Goal: Task Accomplishment & Management: Manage account settings

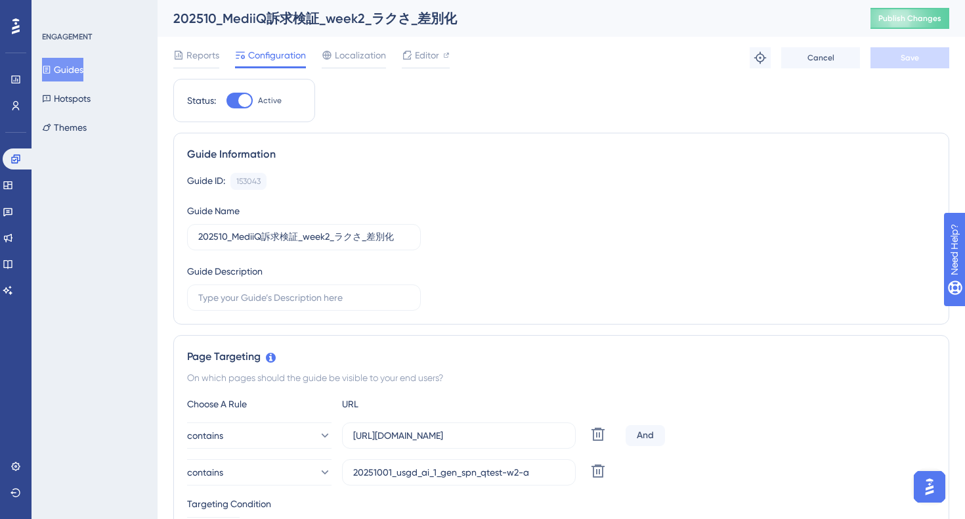
click at [70, 75] on button "Guides" at bounding box center [62, 70] width 41 height 24
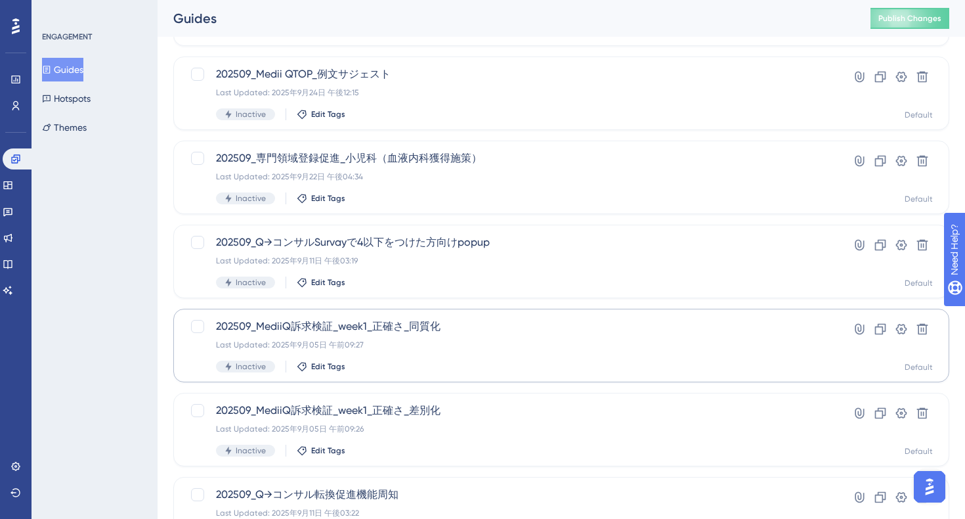
scroll to position [500, 0]
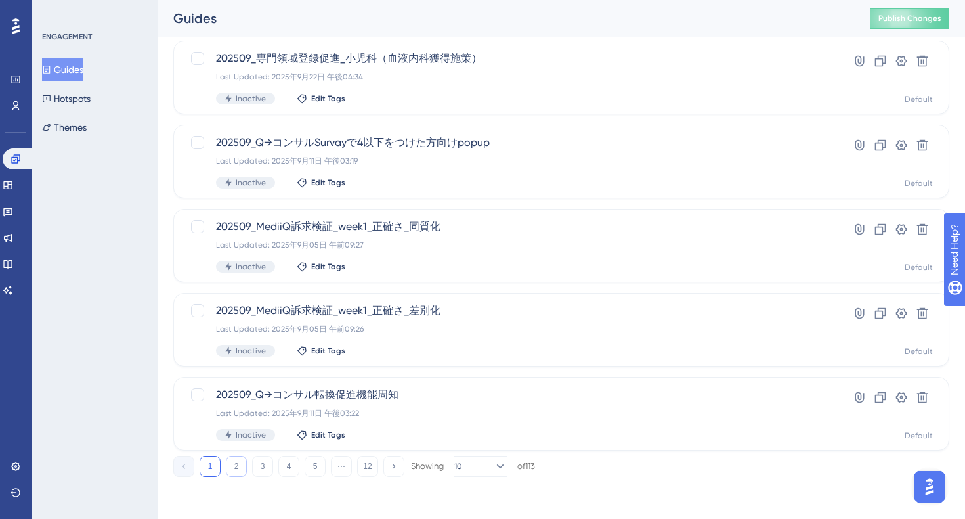
click at [234, 469] on button "2" at bounding box center [236, 466] width 21 height 21
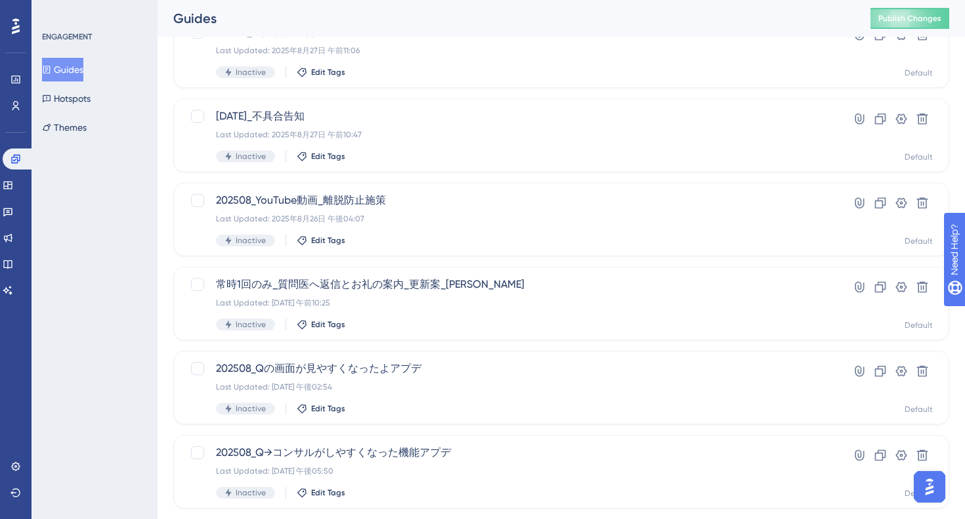
scroll to position [0, 0]
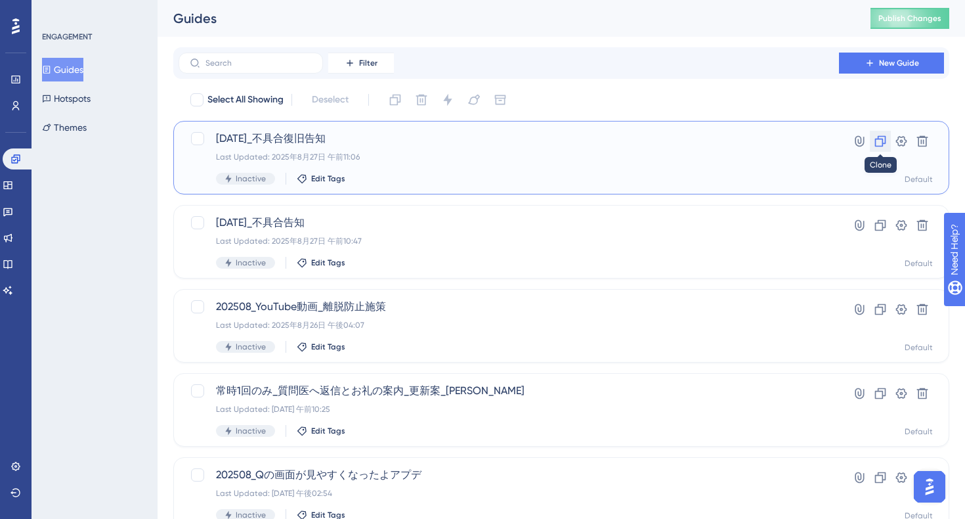
click at [877, 139] on icon at bounding box center [880, 141] width 13 height 13
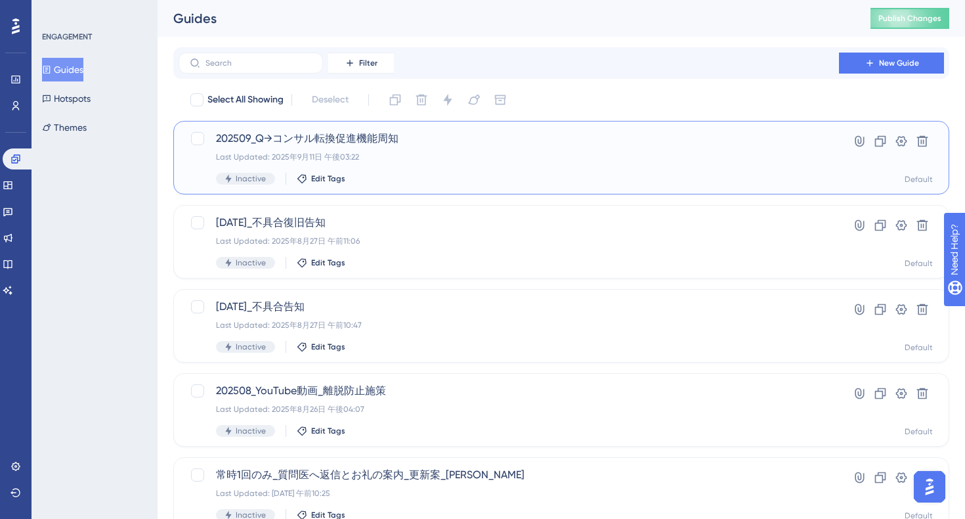
click at [80, 70] on button "Guides" at bounding box center [62, 70] width 41 height 24
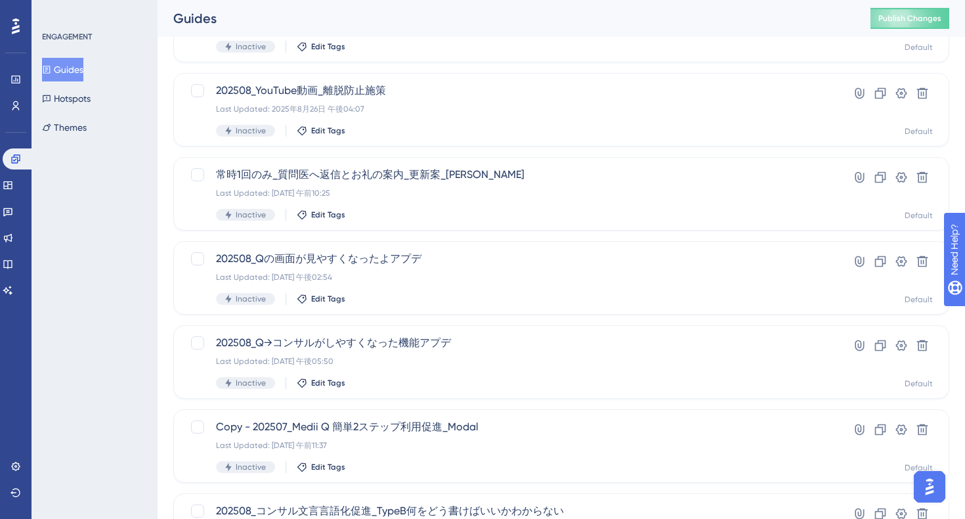
scroll to position [500, 0]
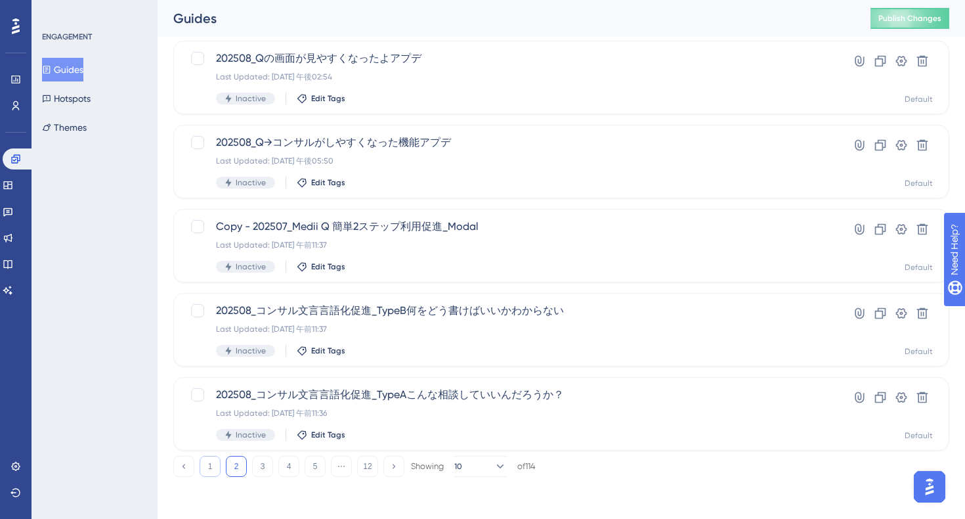
click at [207, 473] on button "1" at bounding box center [210, 466] width 21 height 21
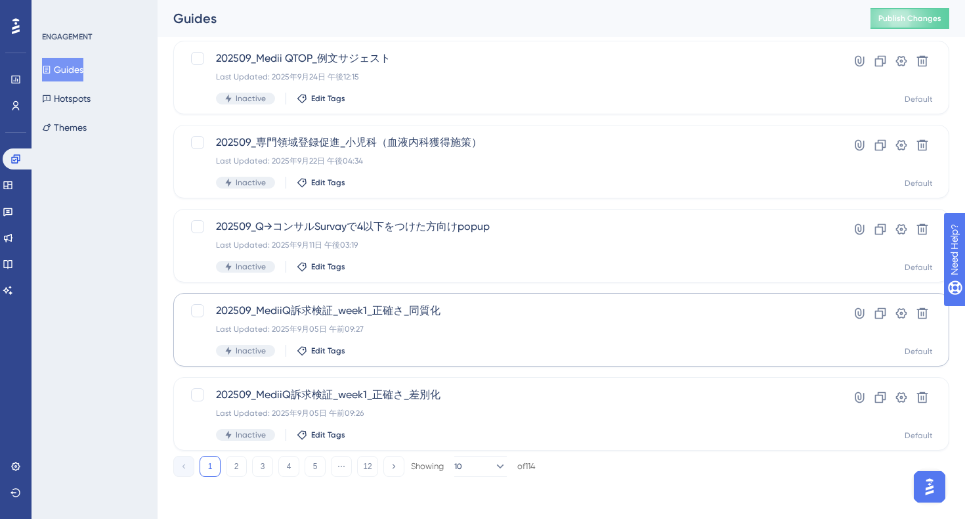
scroll to position [0, 0]
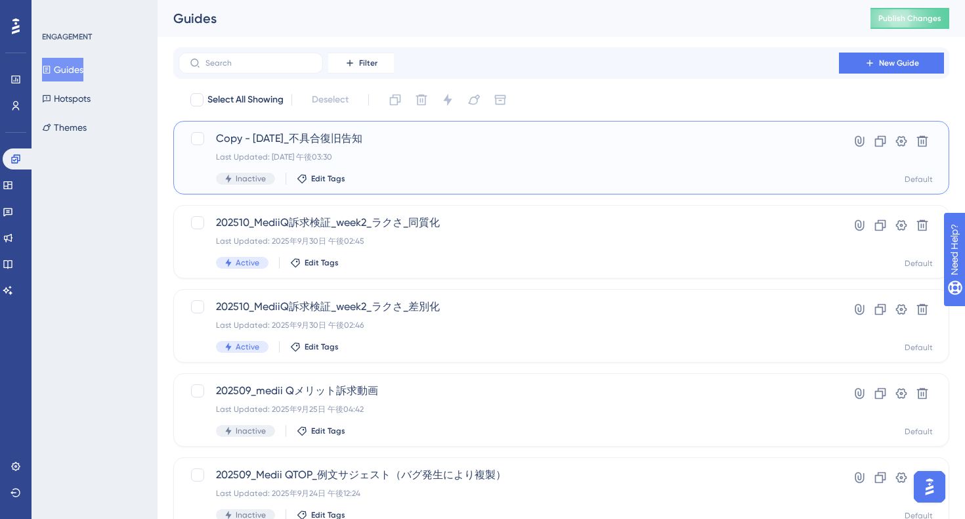
click at [473, 159] on div "Last Updated: [DATE] 午後03:30" at bounding box center [509, 157] width 586 height 11
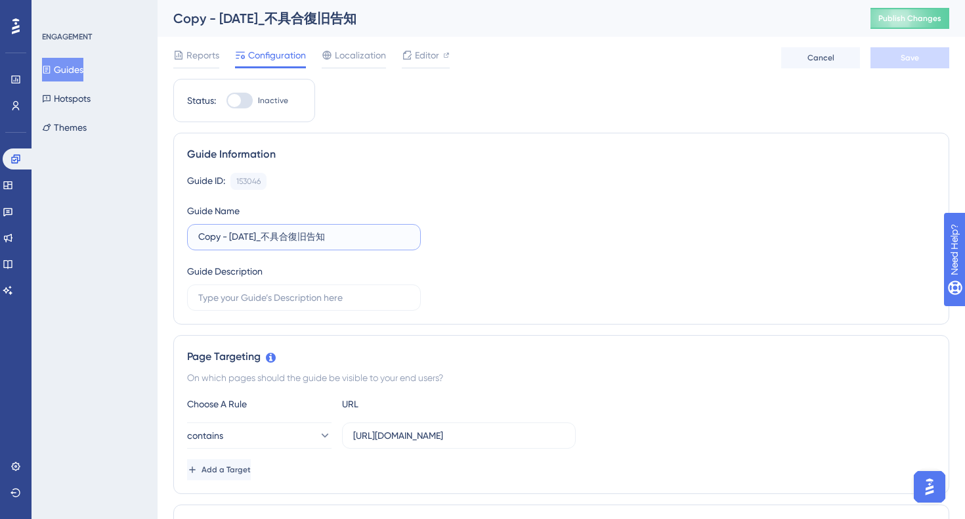
drag, startPoint x: 231, startPoint y: 241, endPoint x: 140, endPoint y: 241, distance: 91.3
click at [236, 238] on input "[DATE]_不具合復旧告知" at bounding box center [303, 237] width 211 height 14
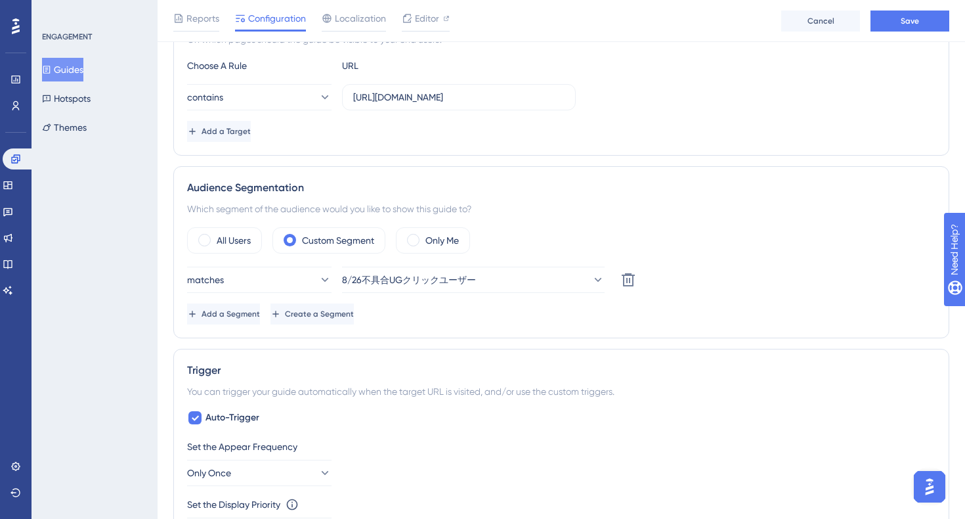
scroll to position [282, 0]
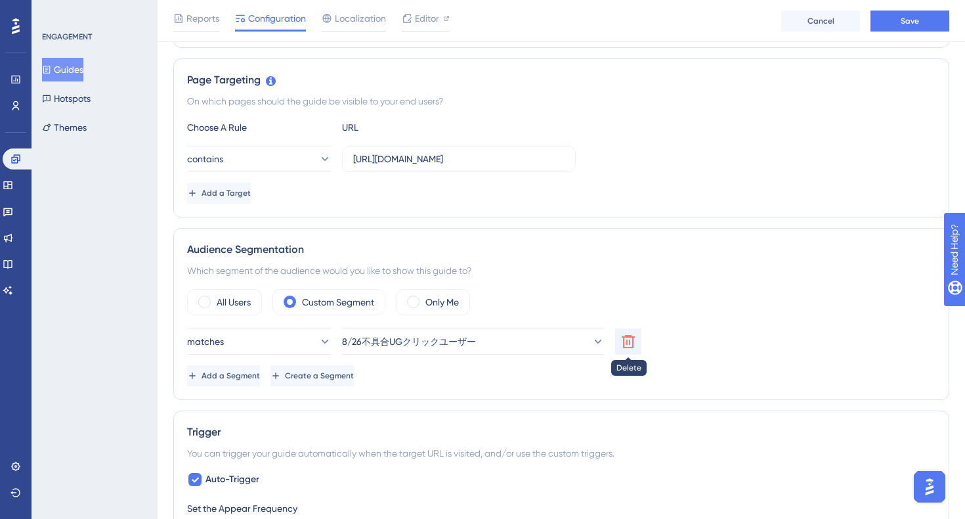
type input "[DATE]_不具合復旧告知"
click at [629, 340] on icon at bounding box center [628, 341] width 13 height 13
click at [221, 303] on label "All Users" at bounding box center [234, 302] width 34 height 16
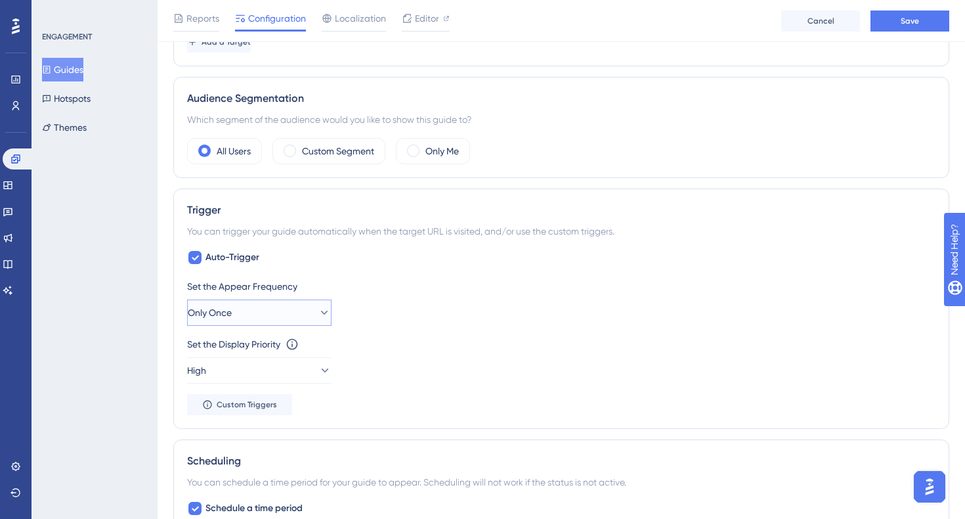
click at [296, 319] on button "Only Once" at bounding box center [259, 312] width 144 height 26
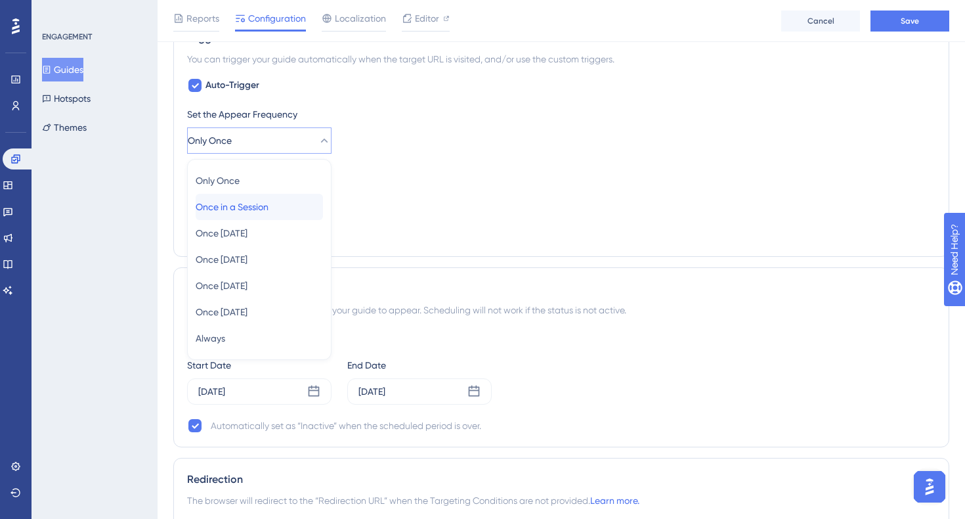
click at [261, 209] on span "Once in a Session" at bounding box center [232, 207] width 73 height 16
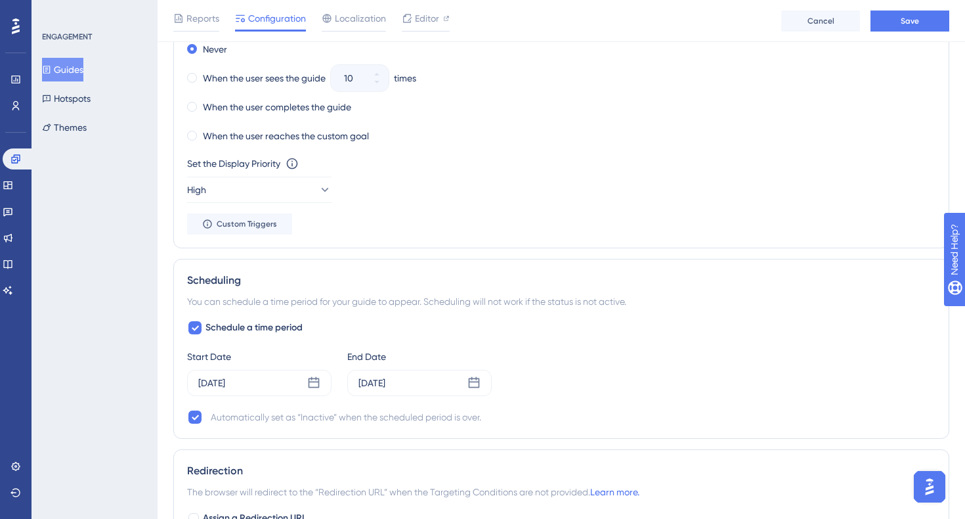
scroll to position [752, 0]
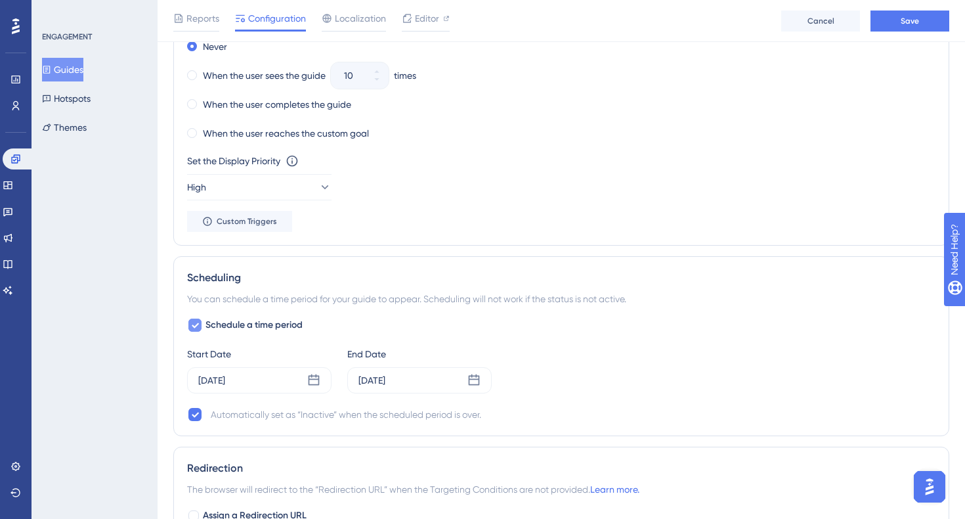
click at [196, 324] on icon at bounding box center [195, 325] width 8 height 11
checkbox input "false"
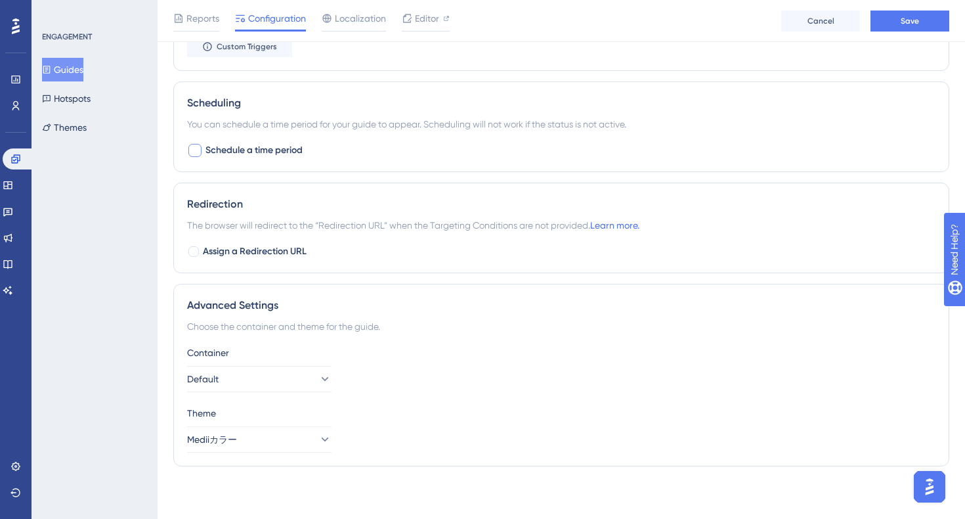
scroll to position [0, 0]
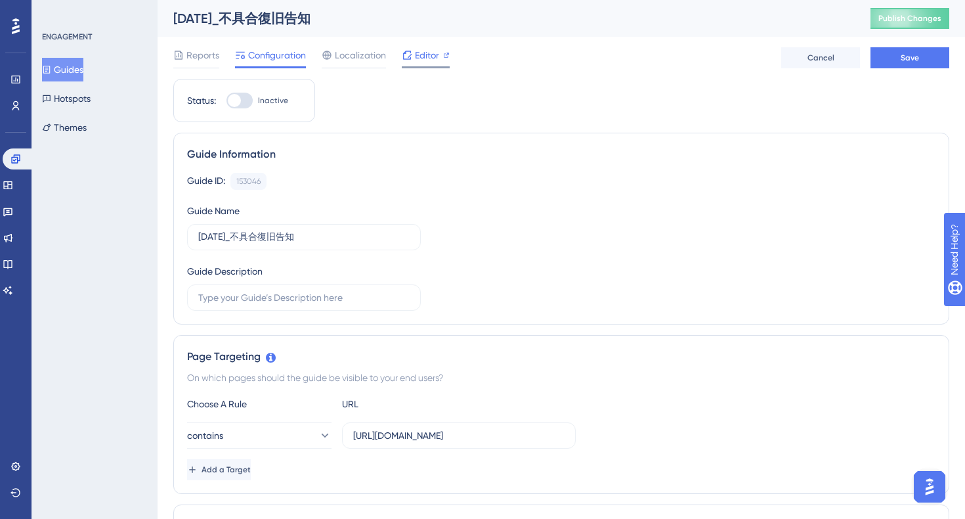
click at [426, 47] on span "Editor" at bounding box center [427, 55] width 24 height 16
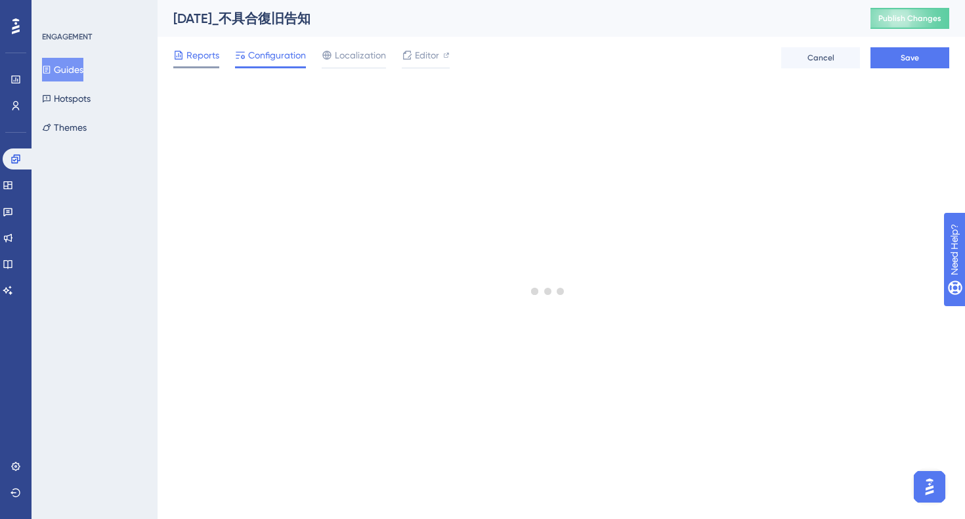
click at [196, 62] on span "Reports" at bounding box center [202, 55] width 33 height 16
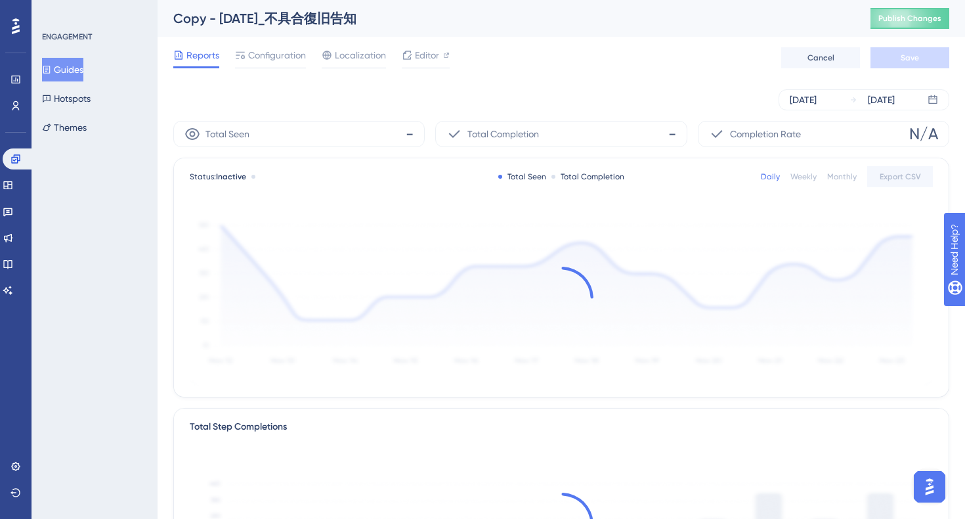
click at [51, 73] on icon at bounding box center [46, 70] width 7 height 8
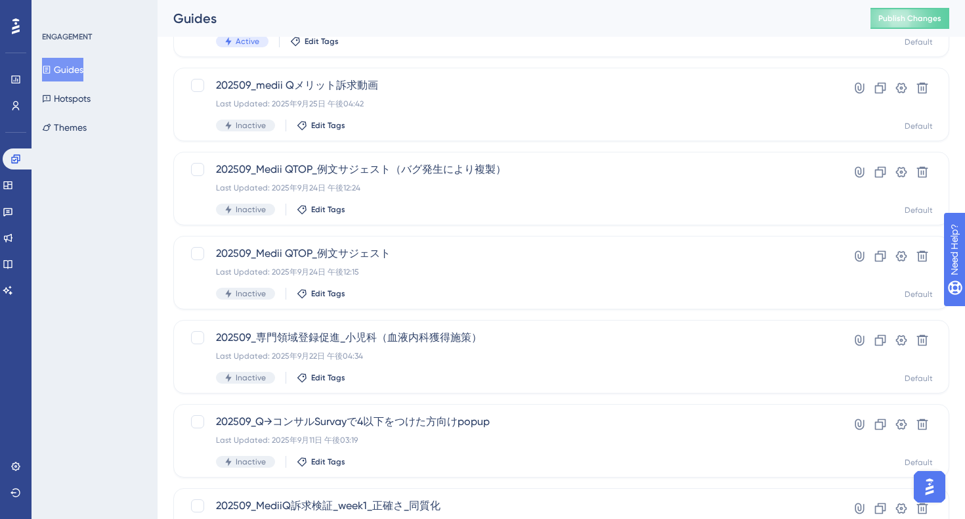
scroll to position [500, 0]
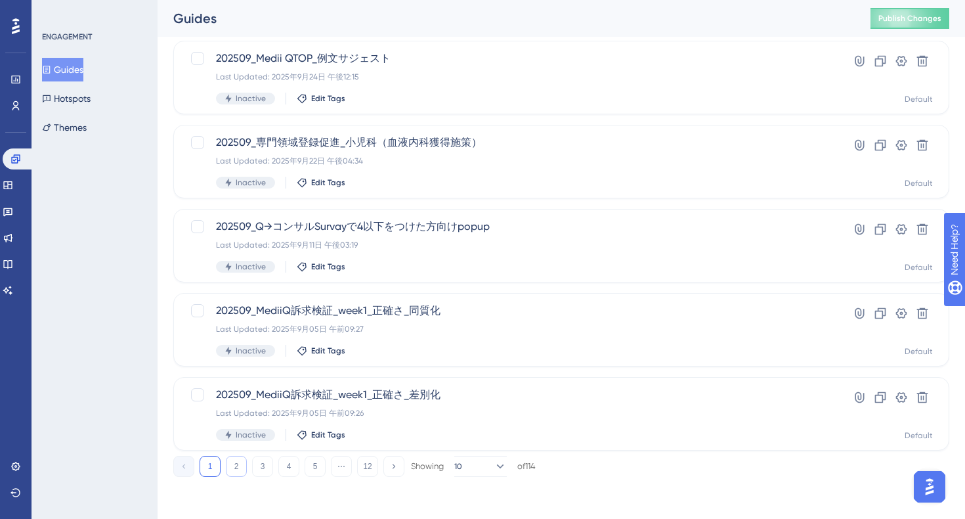
click at [238, 466] on button "2" at bounding box center [236, 466] width 21 height 21
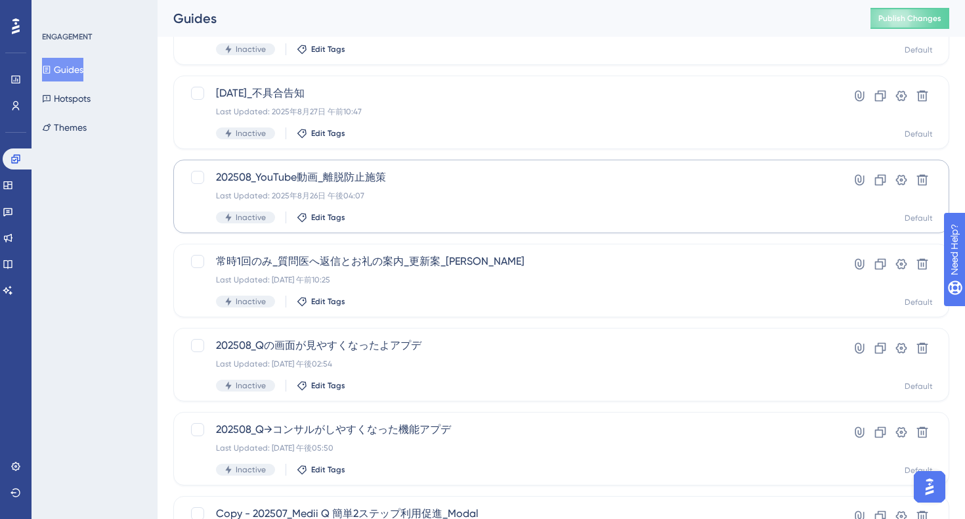
scroll to position [202, 0]
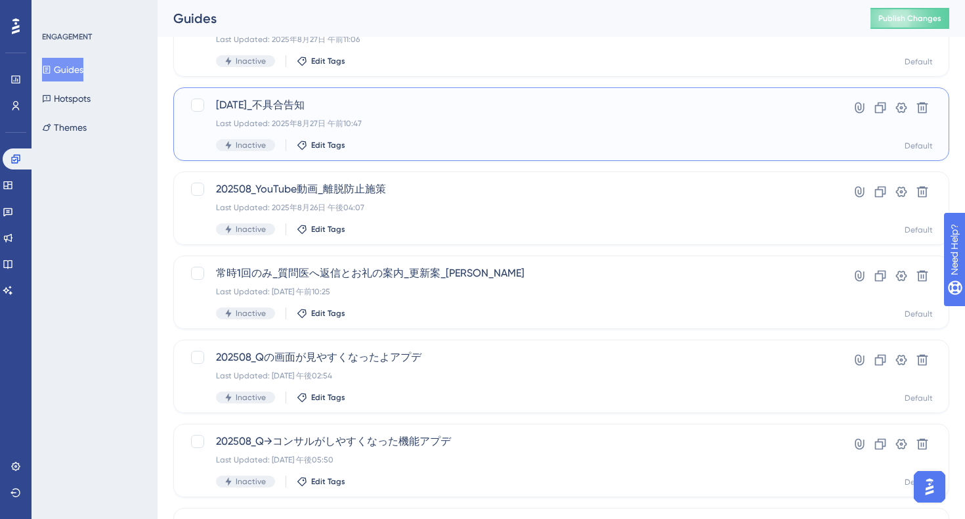
click at [443, 142] on div "Inactive Edit Tags" at bounding box center [509, 145] width 586 height 12
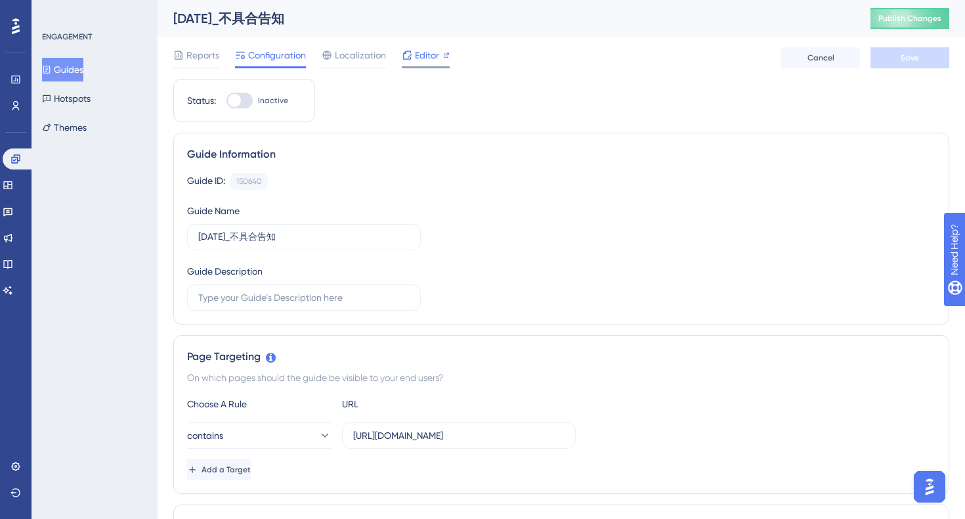
click at [429, 54] on span "Editor" at bounding box center [427, 55] width 24 height 16
click at [79, 68] on button "Guides" at bounding box center [62, 70] width 41 height 24
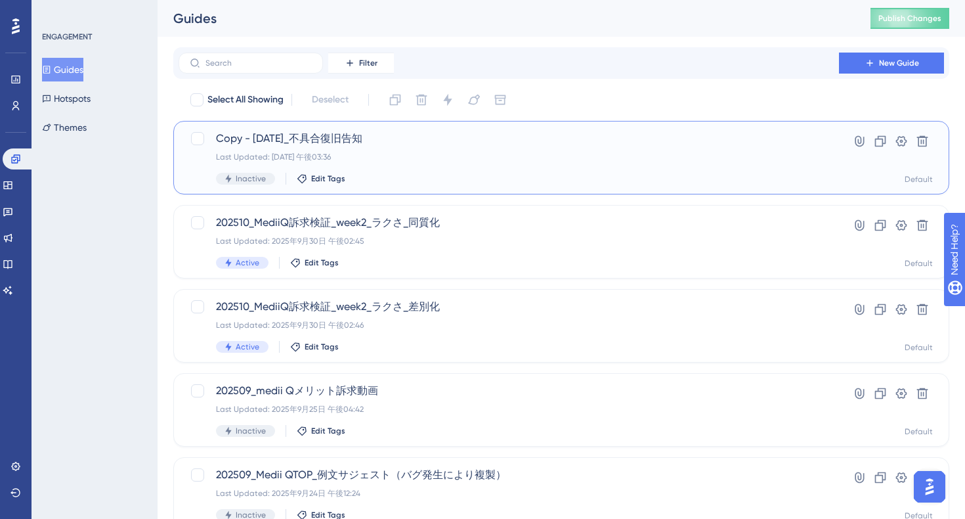
click at [467, 162] on div "Copy - [DATE]_不具合復旧告知 Last Updated: [DATE] 午後03:36 Inactive Edit Tags" at bounding box center [509, 158] width 586 height 54
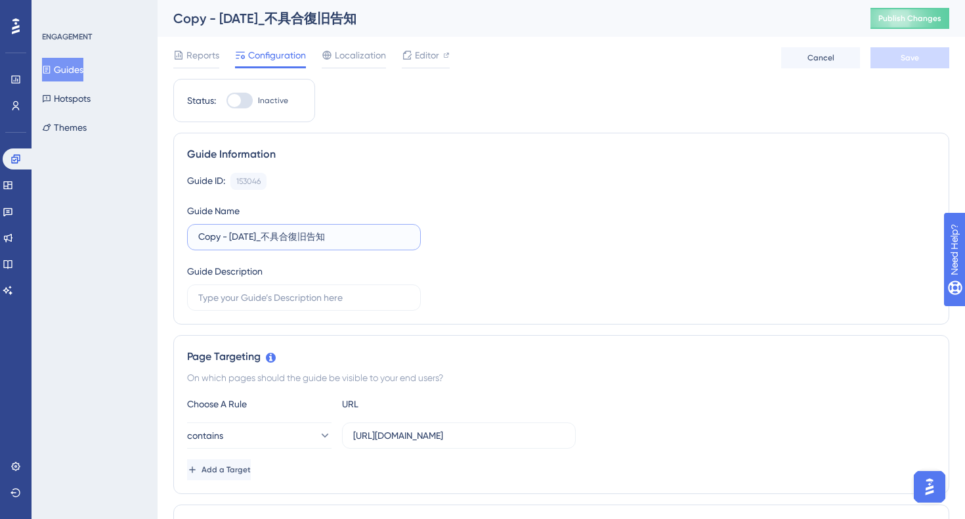
drag, startPoint x: 233, startPoint y: 234, endPoint x: 198, endPoint y: 234, distance: 34.8
click at [198, 234] on input "Copy - [DATE]_不具合復旧告知" at bounding box center [303, 237] width 211 height 14
type input "[DATE]_不具合復旧告知"
click at [917, 56] on span "Save" at bounding box center [910, 58] width 18 height 11
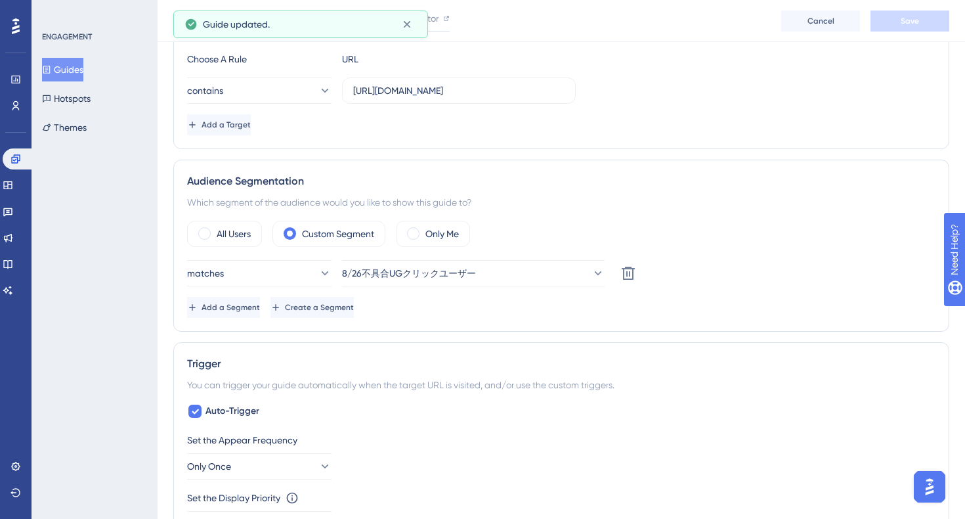
scroll to position [352, 0]
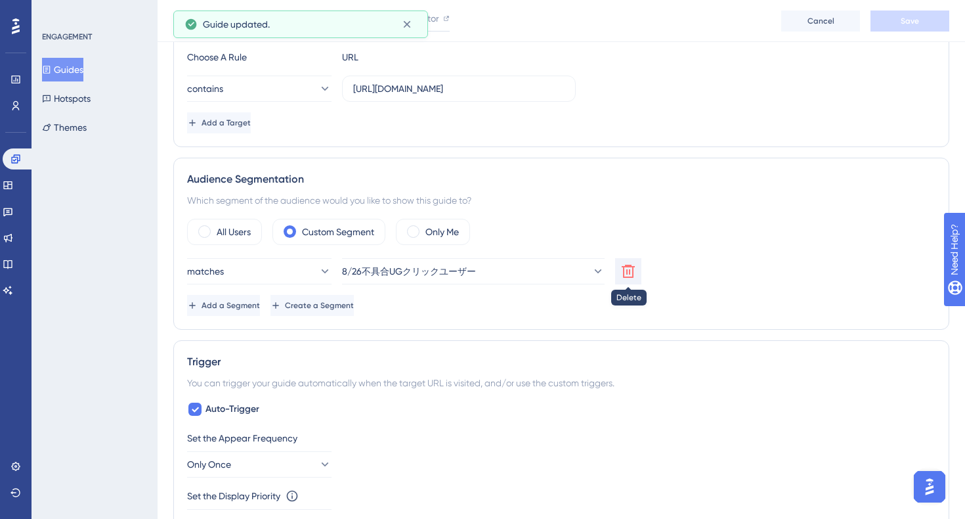
click at [633, 268] on icon at bounding box center [628, 271] width 13 height 13
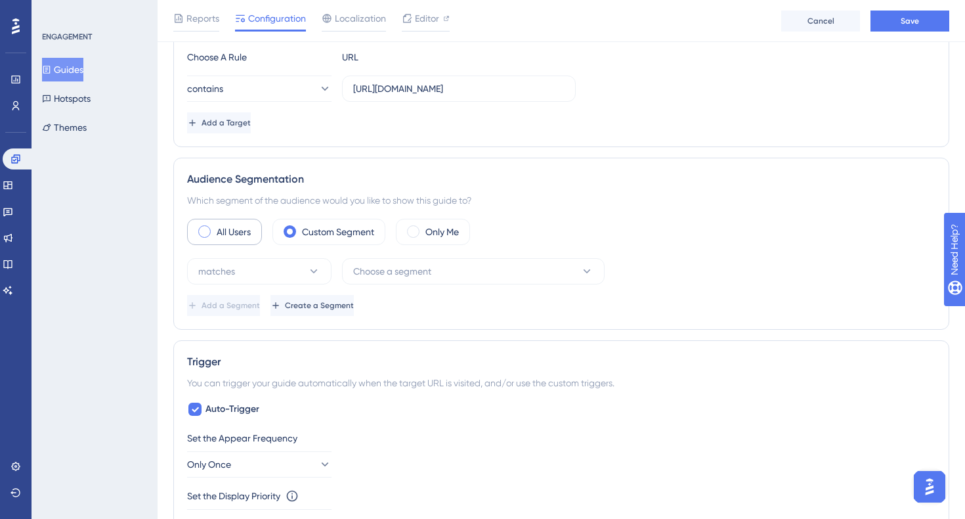
click at [220, 226] on label "All Users" at bounding box center [234, 232] width 34 height 16
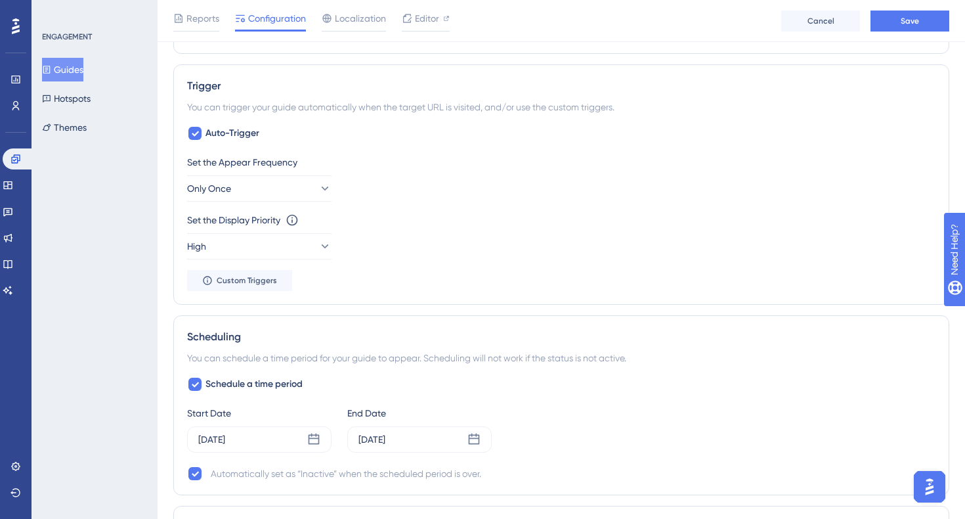
scroll to position [560, 0]
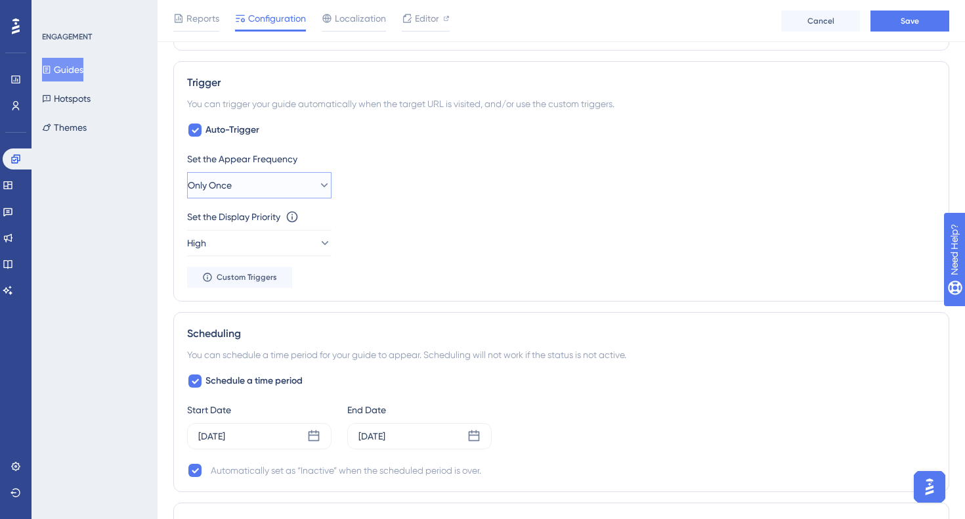
click at [292, 188] on button "Only Once" at bounding box center [259, 185] width 144 height 26
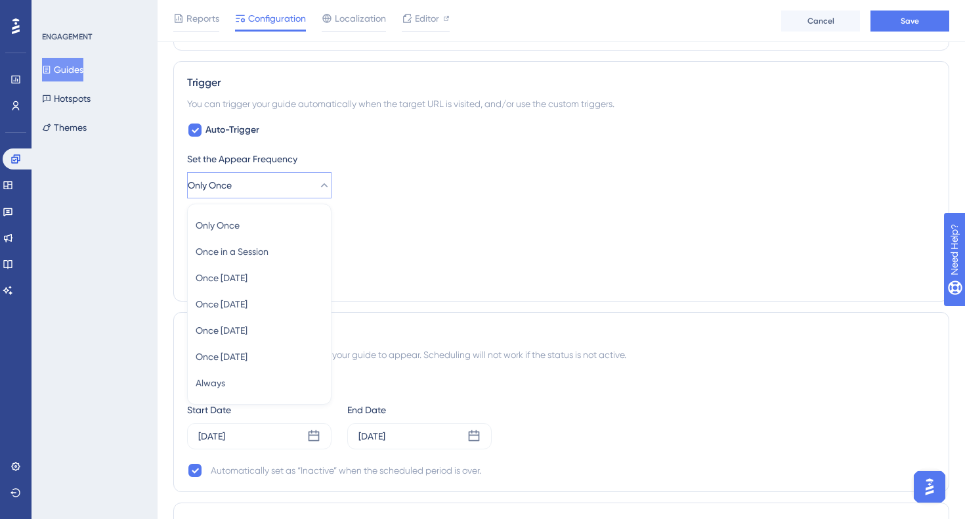
scroll to position [605, 0]
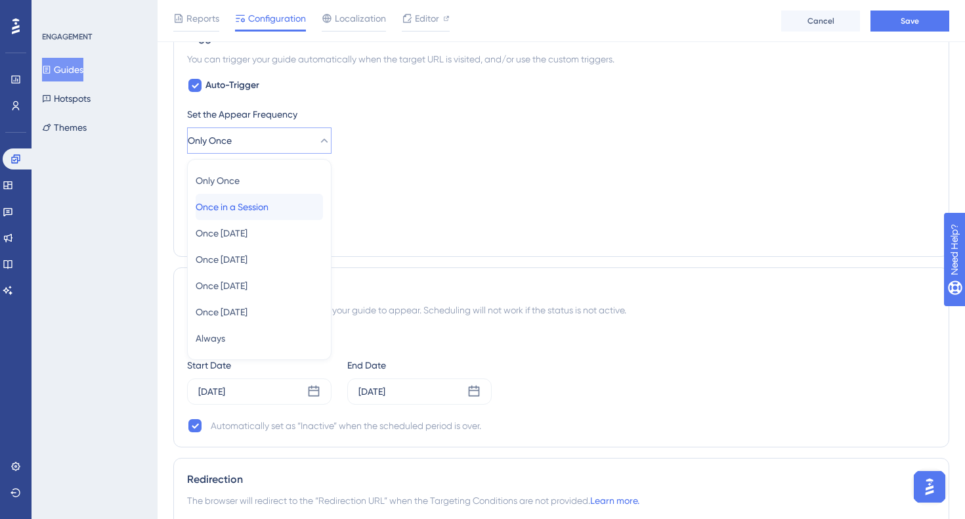
click at [282, 206] on div "Once in a Session Once in a Session" at bounding box center [259, 207] width 127 height 26
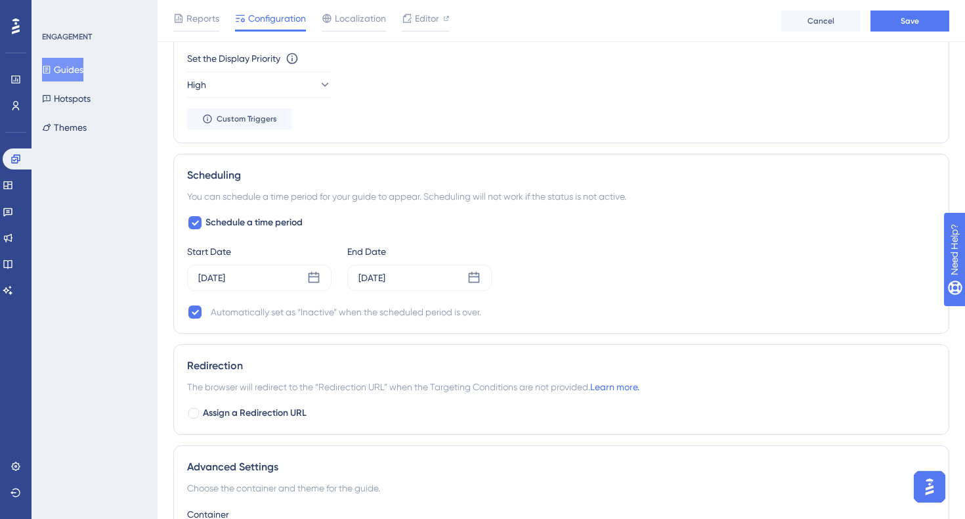
scroll to position [874, 0]
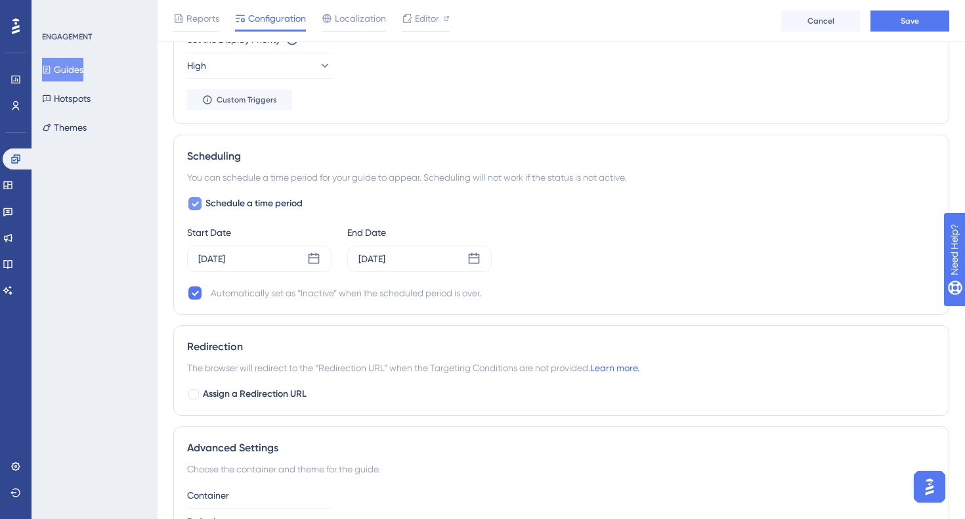
click at [193, 203] on icon at bounding box center [195, 203] width 8 height 11
checkbox input "false"
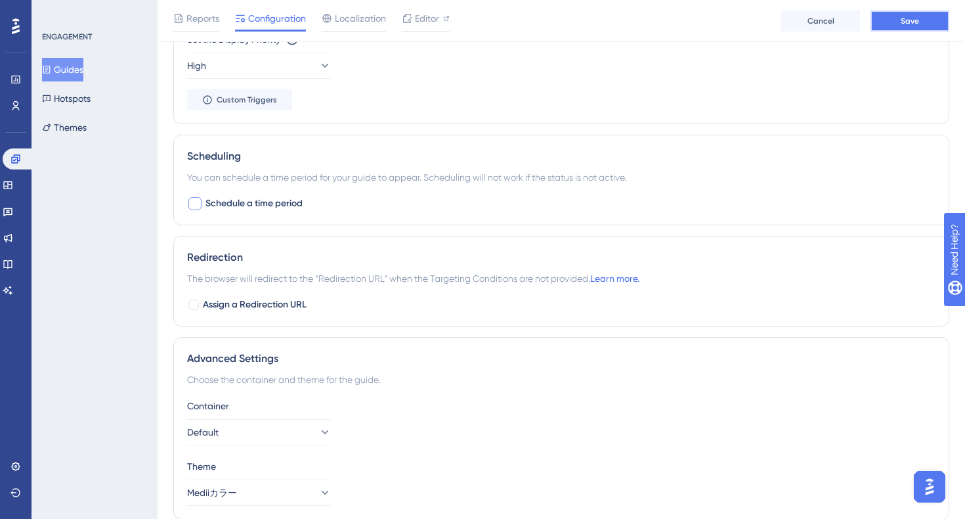
click at [896, 22] on button "Save" at bounding box center [910, 21] width 79 height 21
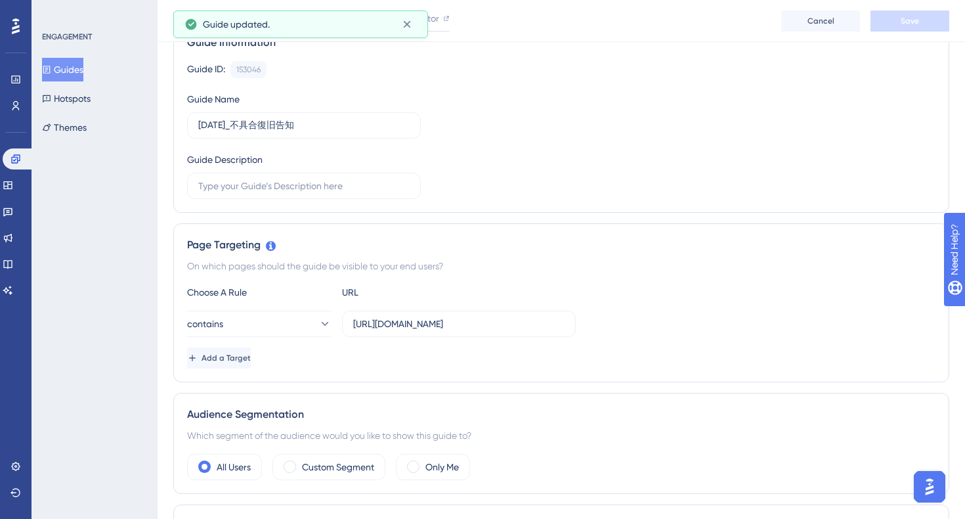
scroll to position [0, 0]
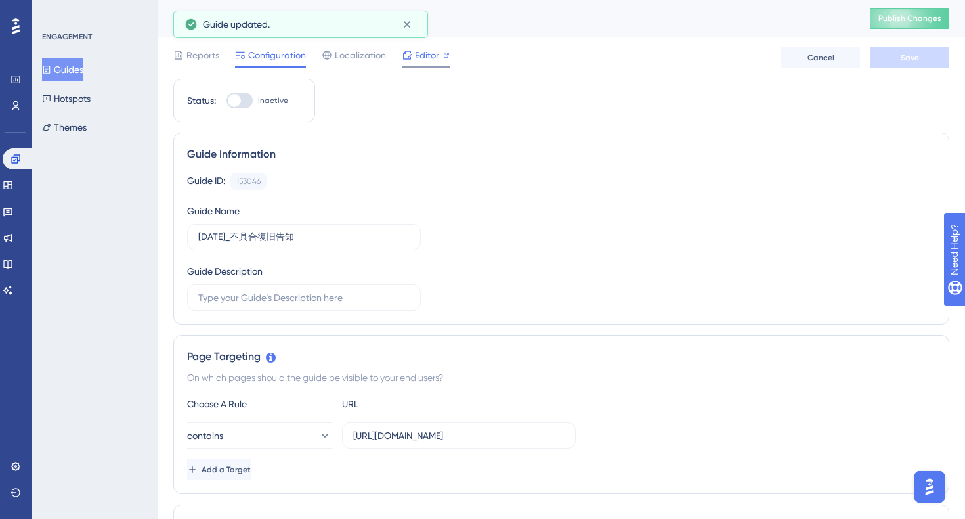
click at [432, 59] on span "Editor" at bounding box center [427, 55] width 24 height 16
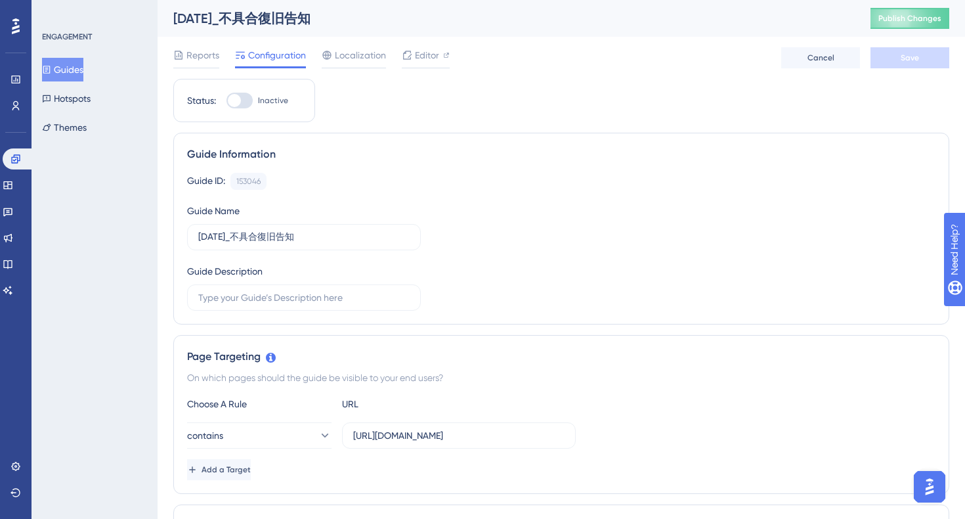
click at [246, 100] on div at bounding box center [240, 101] width 26 height 16
click at [227, 100] on input "Inactive" at bounding box center [226, 100] width 1 height 1
checkbox input "true"
click at [899, 58] on button "Save" at bounding box center [910, 57] width 79 height 21
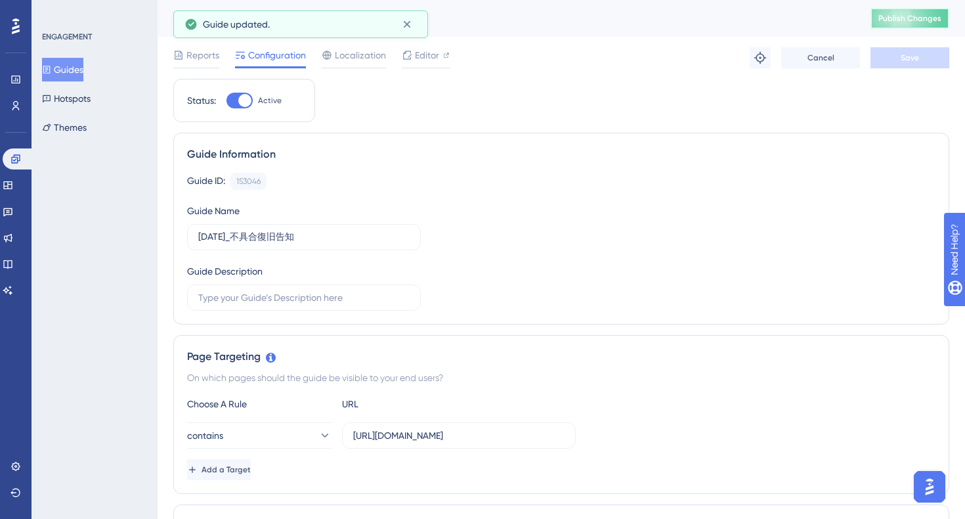
click at [894, 22] on button "Publish Changes" at bounding box center [910, 18] width 79 height 21
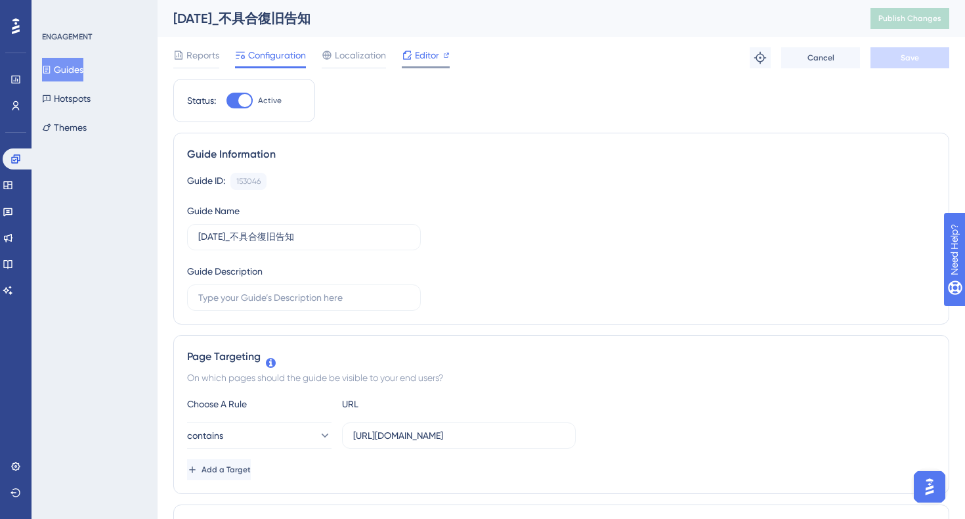
click at [429, 54] on span "Editor" at bounding box center [427, 55] width 24 height 16
